Goal: Complete application form: Complete application form

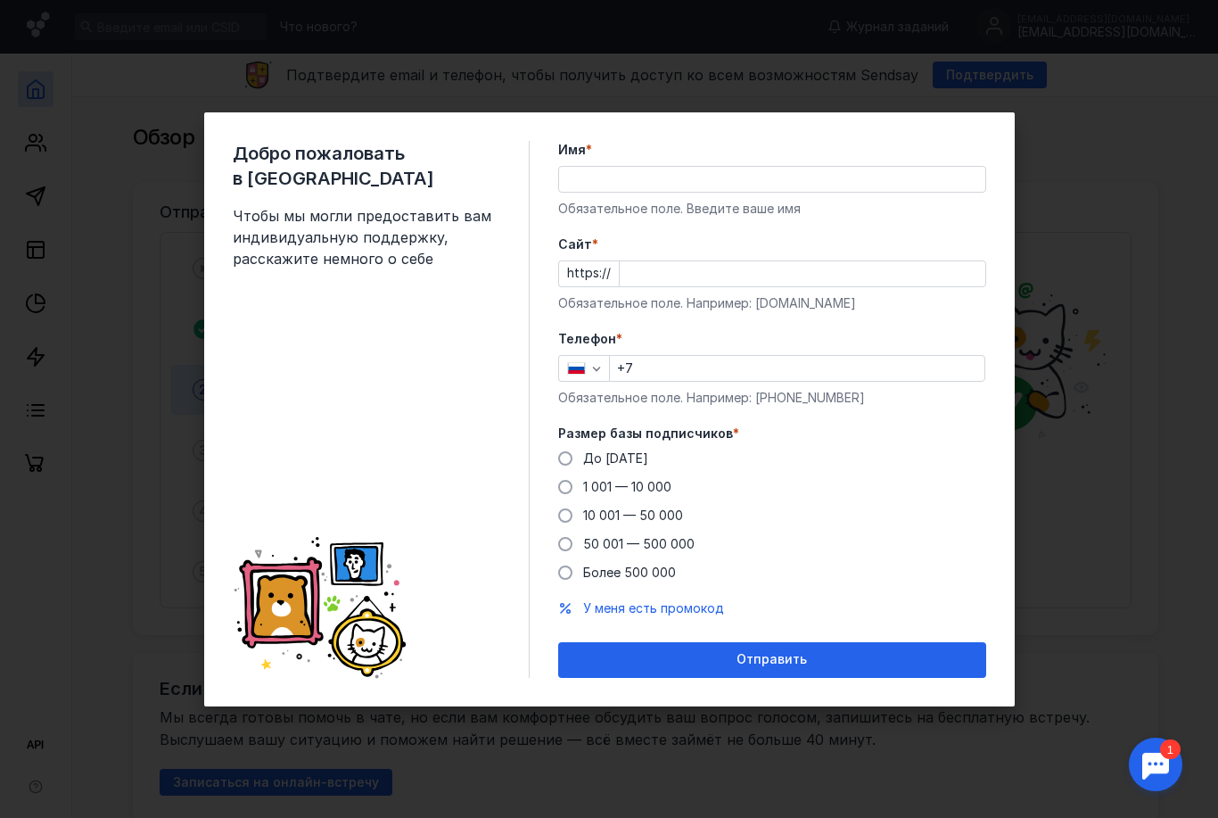
click at [640, 211] on div "Обязательное поле. Введите ваше имя" at bounding box center [772, 209] width 428 height 18
click at [594, 180] on input "Имя *" at bounding box center [772, 179] width 426 height 25
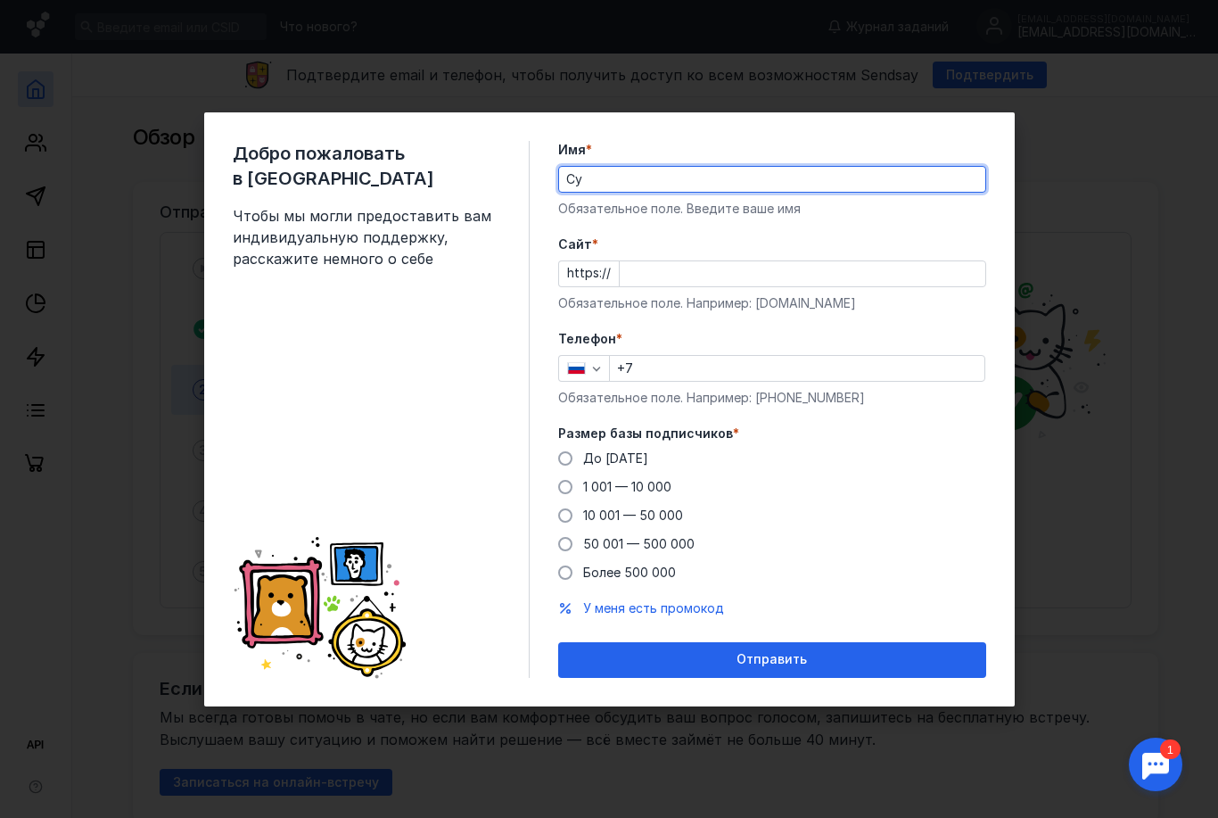
type input "C"
click at [1052, 1] on div "Добро пожаловать в Sendsay Чтобы мы могли предоставить вам индивидуальную подде…" at bounding box center [609, 409] width 1218 height 818
type input "[PERSON_NAME]"
click at [675, 273] on input "Cайт *" at bounding box center [803, 273] width 366 height 25
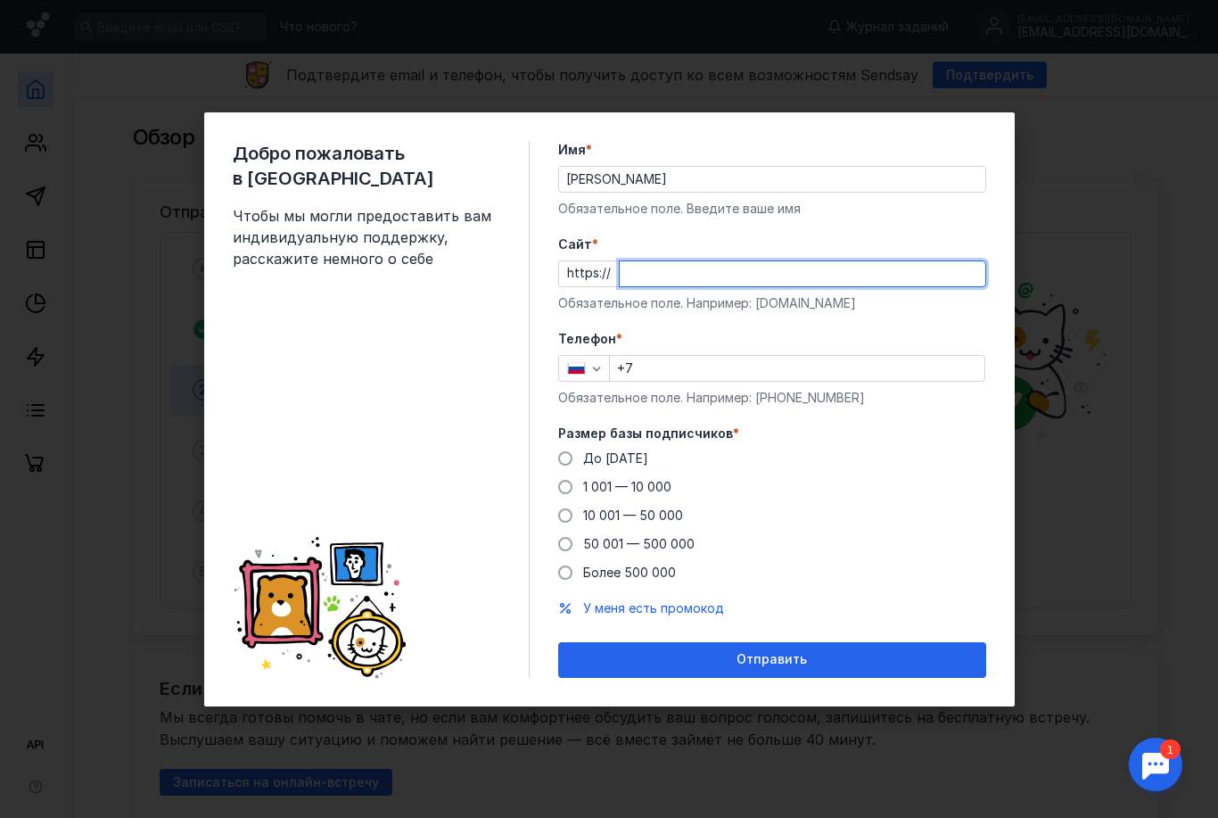
click at [693, 276] on input "Cайт *" at bounding box center [803, 273] width 366 height 25
paste input "[DOMAIN_NAME][URL]"
type input "[DOMAIN_NAME]"
click at [744, 356] on input "+7" at bounding box center [797, 368] width 375 height 25
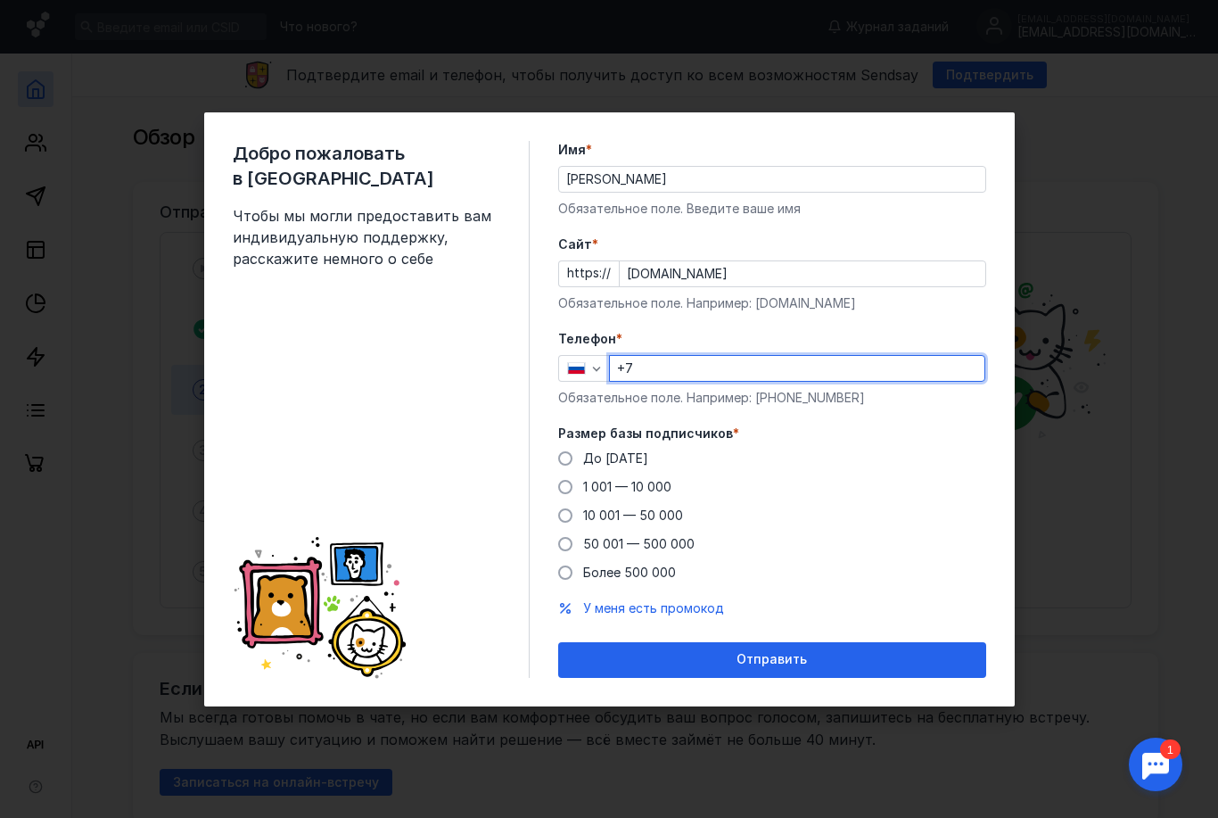
click at [730, 364] on input "+7" at bounding box center [797, 368] width 375 height 25
type input "[PHONE_NUMBER]"
click at [635, 484] on span "1 001 — 10 000" at bounding box center [627, 486] width 88 height 15
click at [0, 0] on input "1 001 — 10 000" at bounding box center [0, 0] width 0 height 0
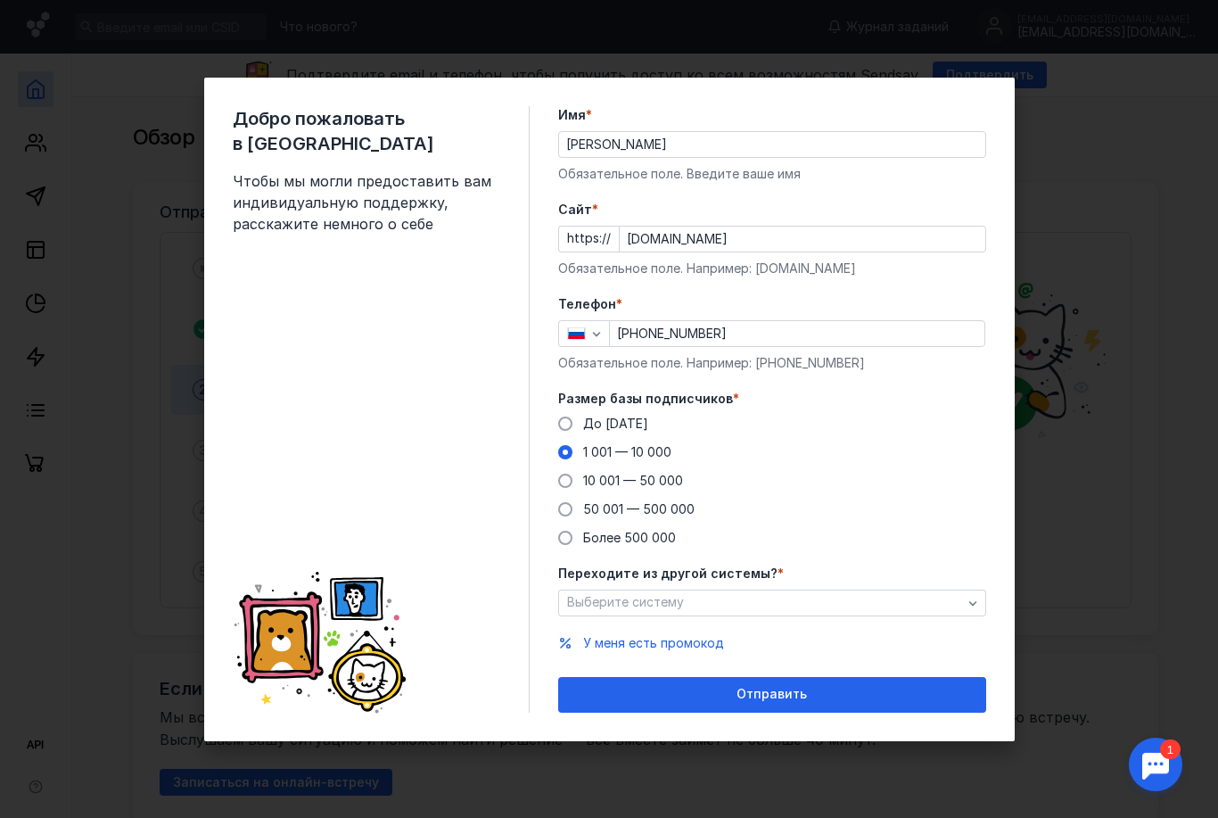
click at [980, 606] on div "button" at bounding box center [973, 603] width 18 height 18
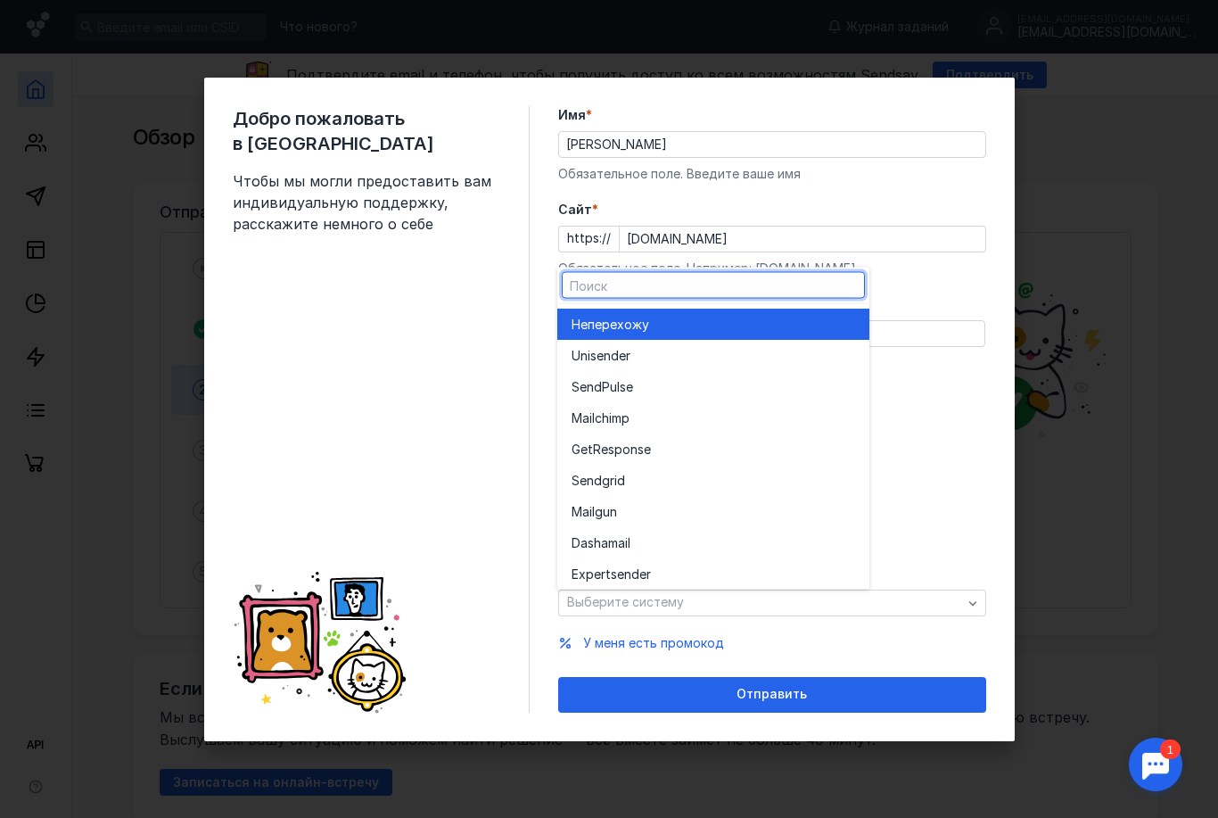
click at [1001, 537] on div "Добро пожаловать в Sendsay Чтобы мы могли предоставить вам индивидуальную подде…" at bounding box center [609, 410] width 811 height 664
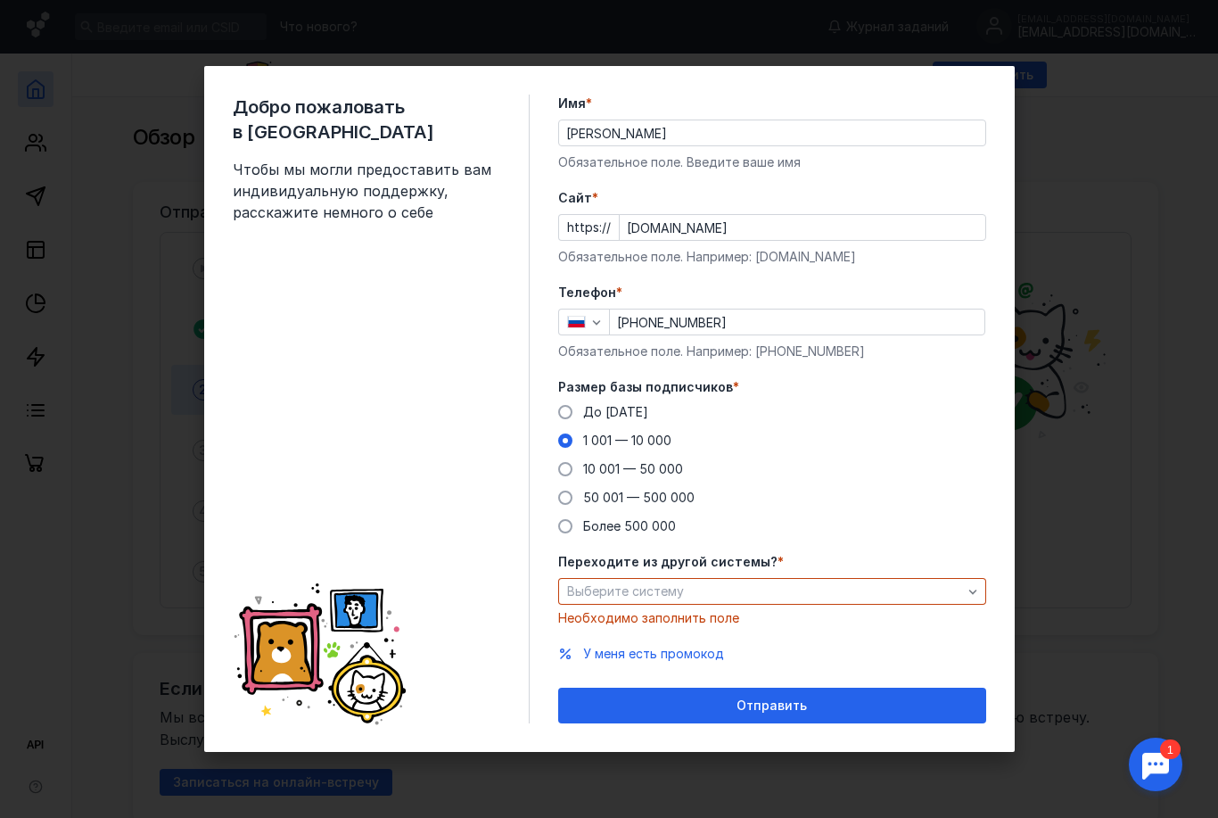
click at [981, 599] on div "button" at bounding box center [973, 591] width 18 height 18
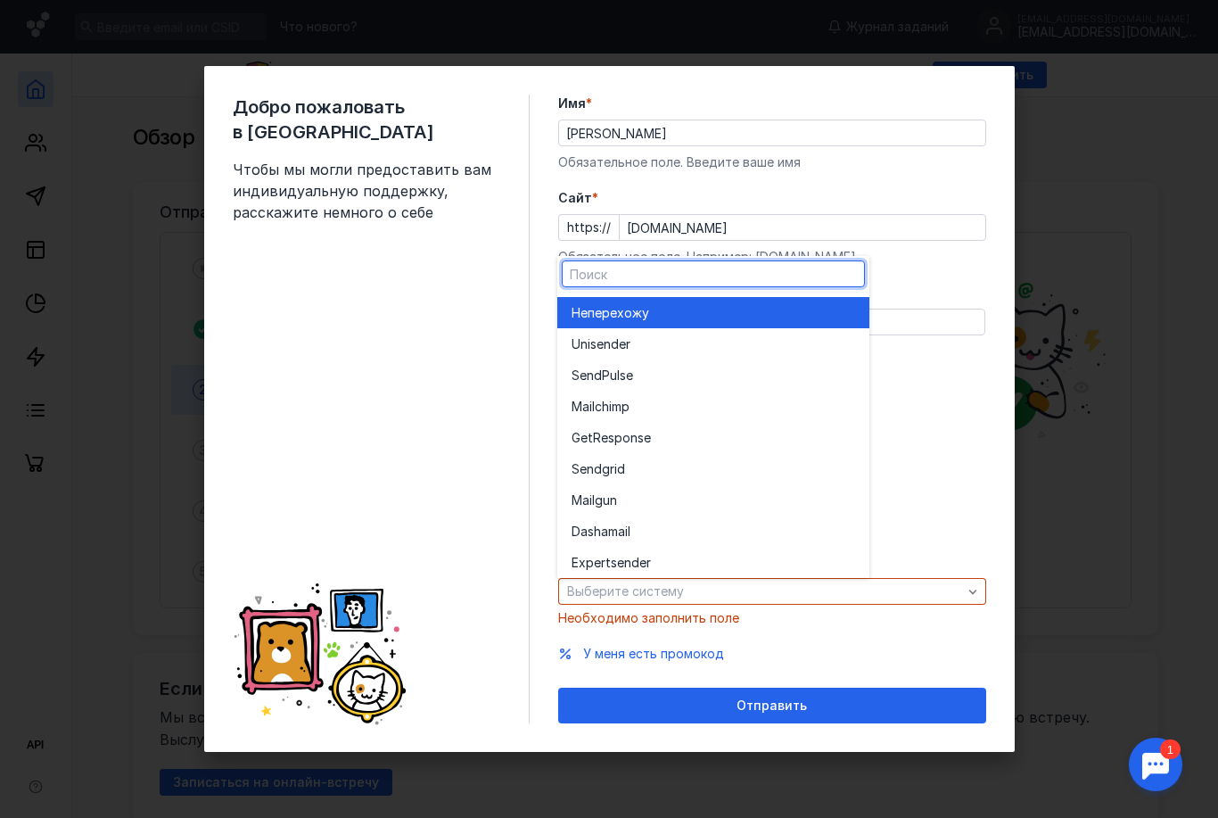
click at [774, 308] on div "Не перехожу" at bounding box center [714, 313] width 284 height 18
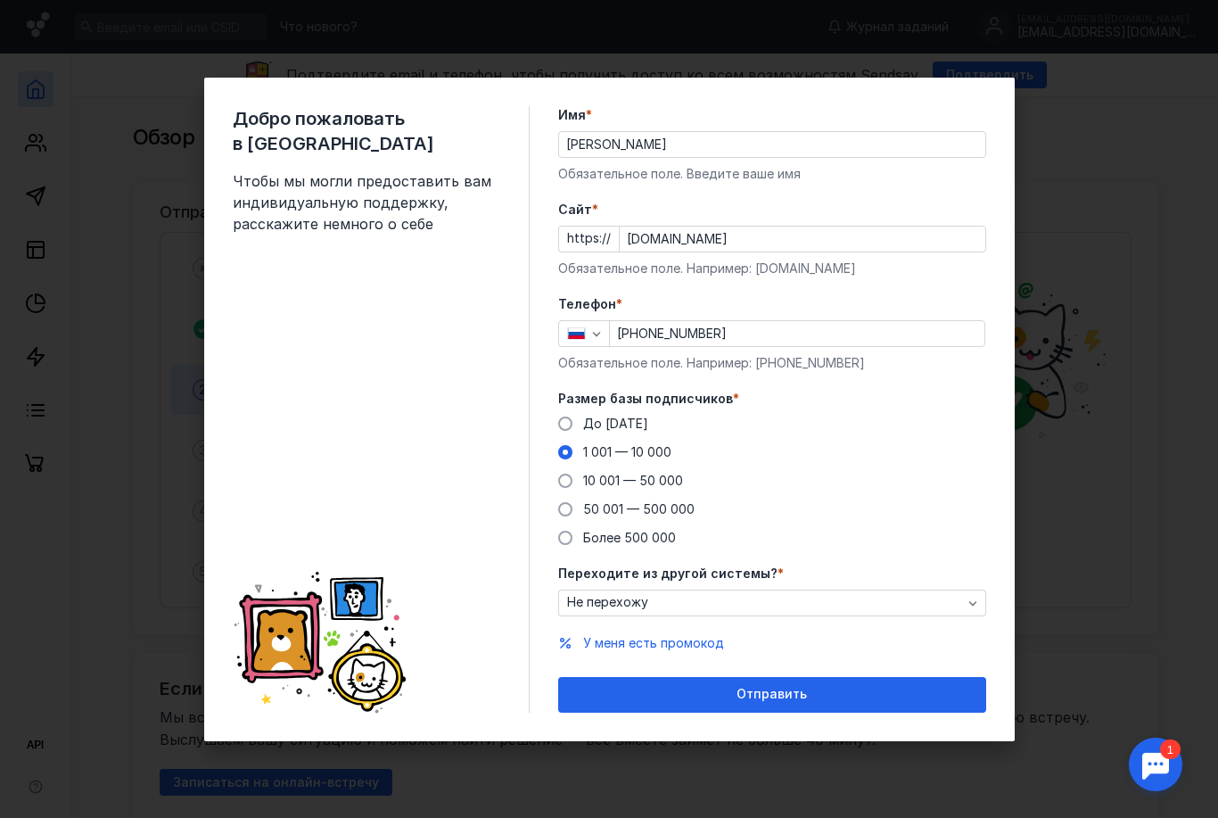
click at [761, 690] on span "Отправить" at bounding box center [772, 694] width 70 height 15
